Goal: Leave review/rating

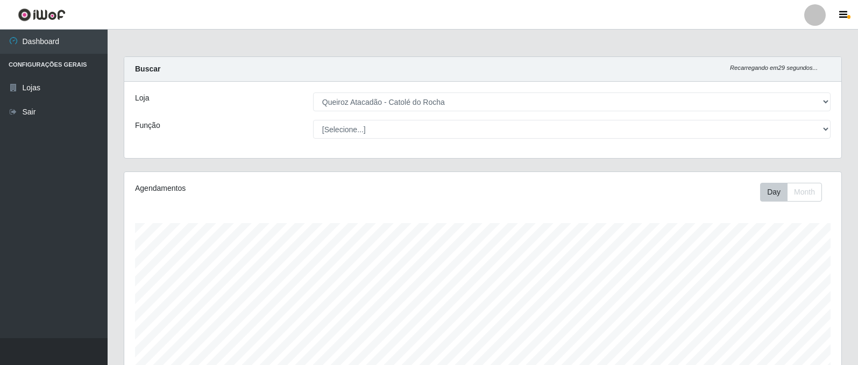
select select "500"
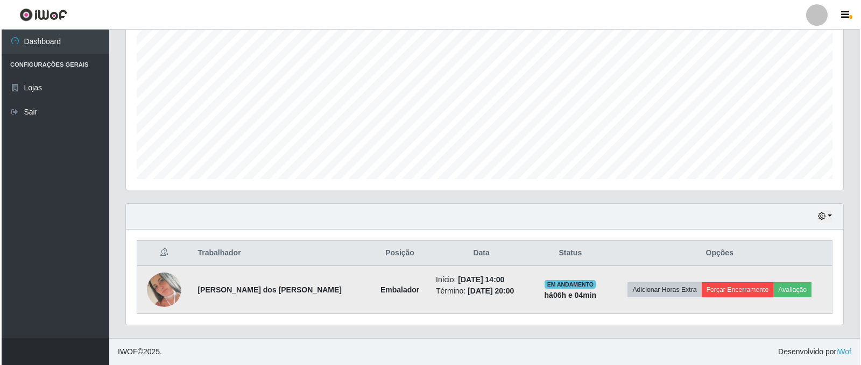
scroll to position [223, 717]
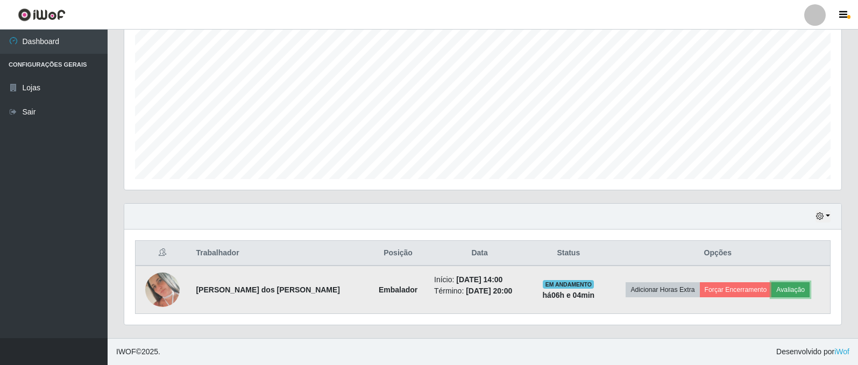
click at [776, 291] on button "Avaliação" at bounding box center [791, 289] width 38 height 15
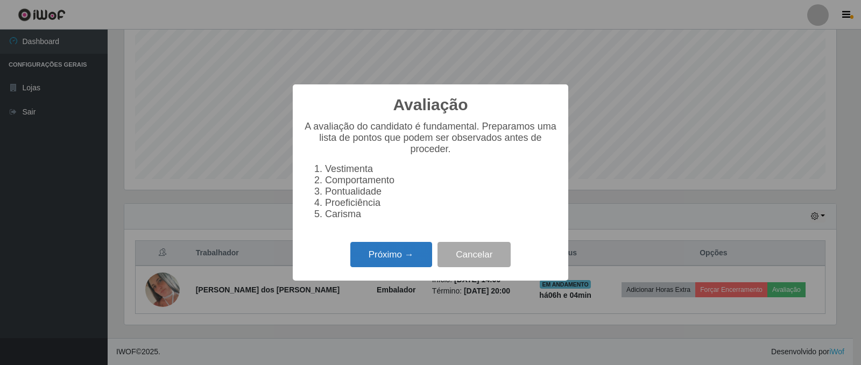
click at [369, 267] on button "Próximo →" at bounding box center [391, 254] width 82 height 25
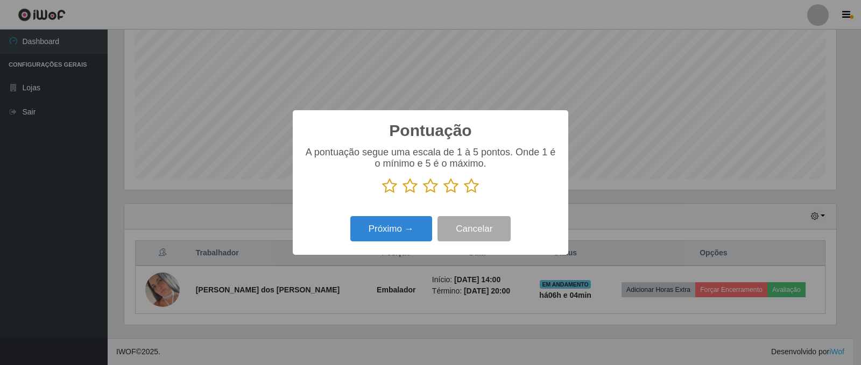
click at [477, 188] on icon at bounding box center [471, 186] width 15 height 16
click at [464, 194] on input "radio" at bounding box center [464, 194] width 0 height 0
click at [416, 225] on button "Próximo →" at bounding box center [391, 228] width 82 height 25
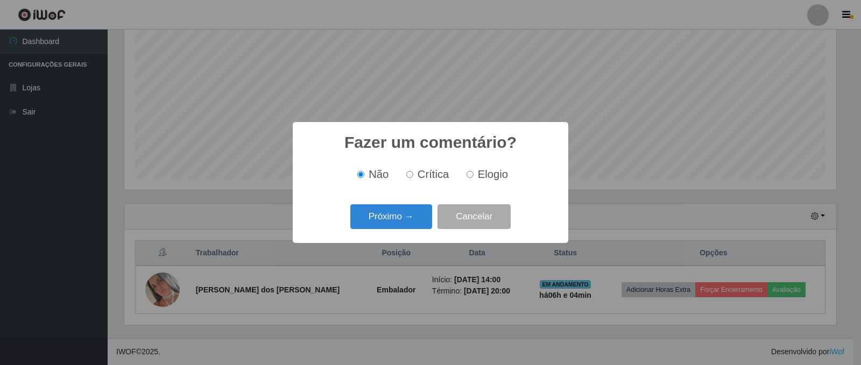
click at [473, 174] on label "Elogio" at bounding box center [485, 174] width 46 height 12
click at [473, 174] on input "Elogio" at bounding box center [469, 174] width 7 height 7
radio input "true"
click at [421, 215] on button "Próximo →" at bounding box center [391, 216] width 82 height 25
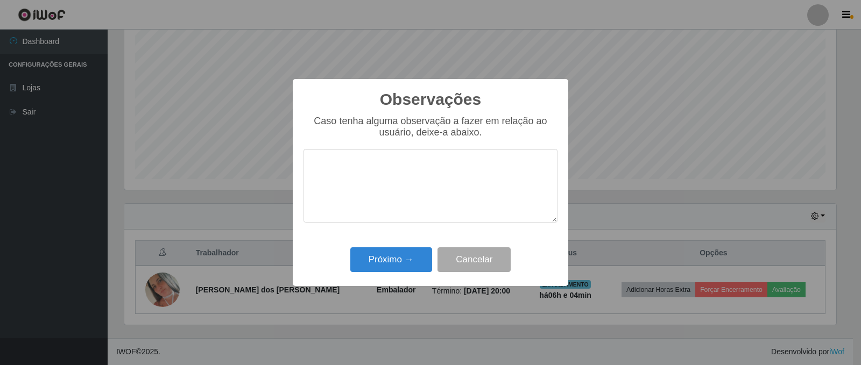
click at [417, 207] on textarea at bounding box center [430, 186] width 254 height 74
type textarea "bom desempenho"
click at [413, 251] on button "Próximo →" at bounding box center [391, 260] width 82 height 25
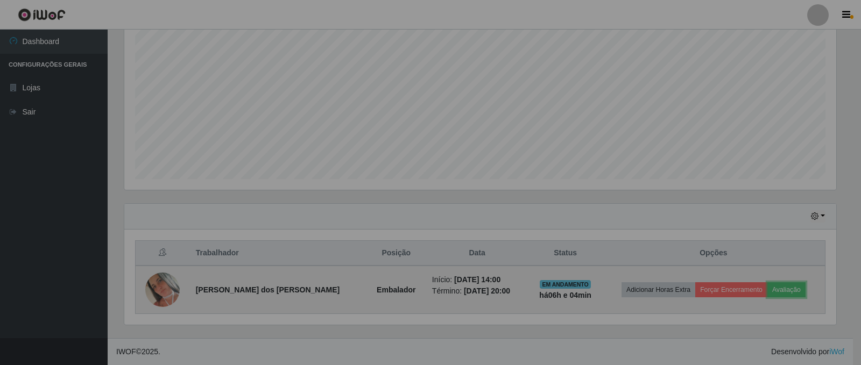
scroll to position [223, 717]
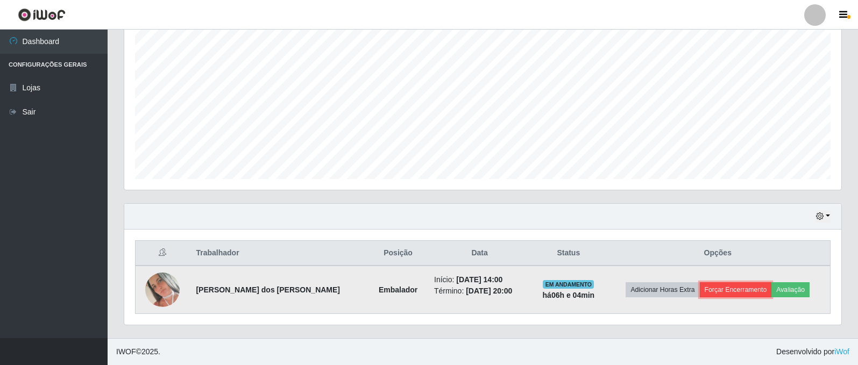
click at [701, 288] on button "Forçar Encerramento" at bounding box center [736, 289] width 72 height 15
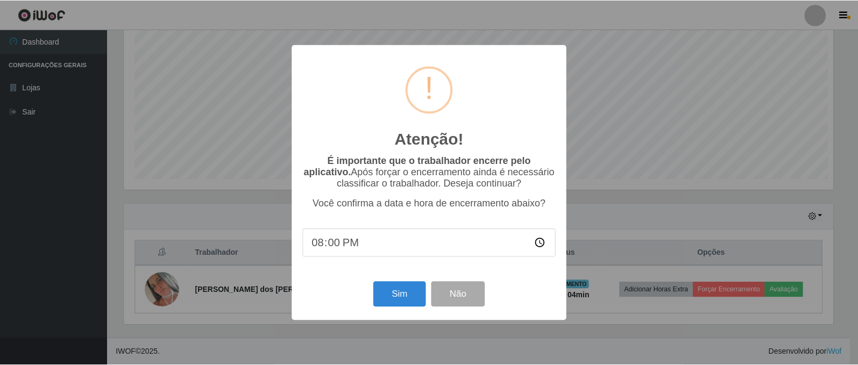
scroll to position [223, 712]
click at [394, 296] on button "Sim" at bounding box center [400, 294] width 52 height 25
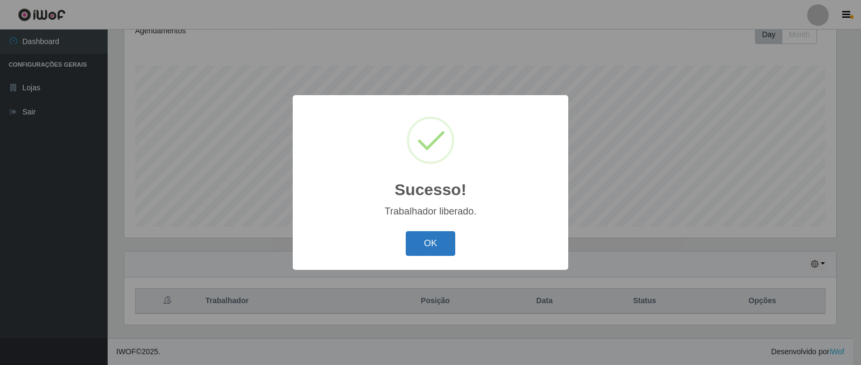
click at [421, 239] on button "OK" at bounding box center [431, 243] width 50 height 25
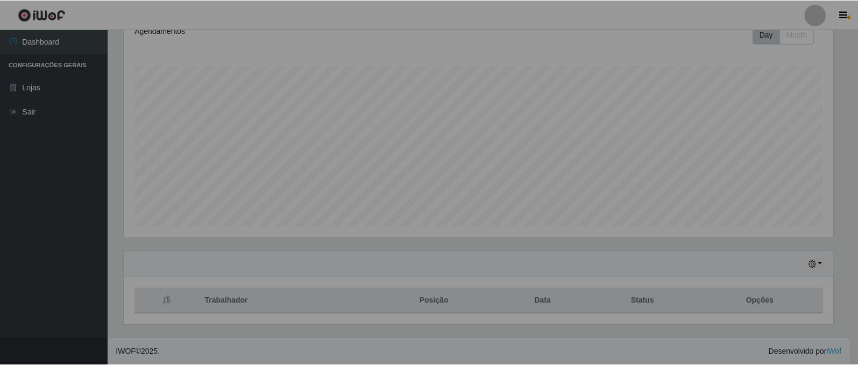
scroll to position [223, 717]
